Goal: Participate in discussion: Participate in discussion

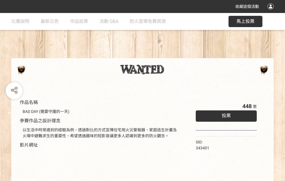
click at [271, 12] on div "收藏這個活動" at bounding box center [142, 6] width 285 height 13
click at [176, 56] on div "作品名稱 BAD DAY (需要守護的一天) 參賽作品之設計理念 以生活中時常遇到的經驗為例，透過對比的方式宣傳住宅用火災警報器、家庭逃生計畫及火場中避難求生…" at bounding box center [142, 131] width 285 height 237
click at [225, 114] on span "投票" at bounding box center [225, 115] width 9 height 5
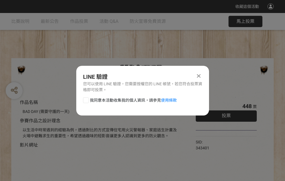
click at [85, 99] on div at bounding box center [86, 100] width 6 height 6
checkbox input "true"
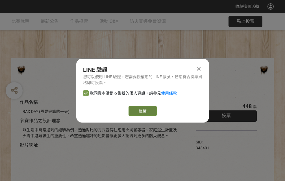
click at [142, 111] on link "繼續" at bounding box center [142, 111] width 28 height 10
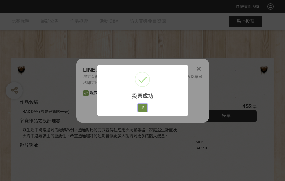
click at [141, 107] on button "好" at bounding box center [142, 108] width 9 height 8
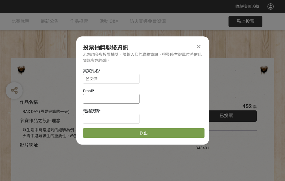
click at [113, 98] on input at bounding box center [111, 99] width 56 height 10
type input "[EMAIL_ADDRESS][DOMAIN_NAME]"
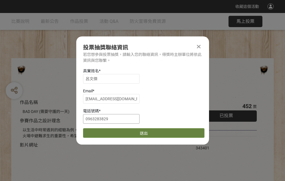
type input "0963283829"
click at [99, 131] on button "送出" at bounding box center [143, 133] width 121 height 10
